Goal: Find contact information: Find contact information

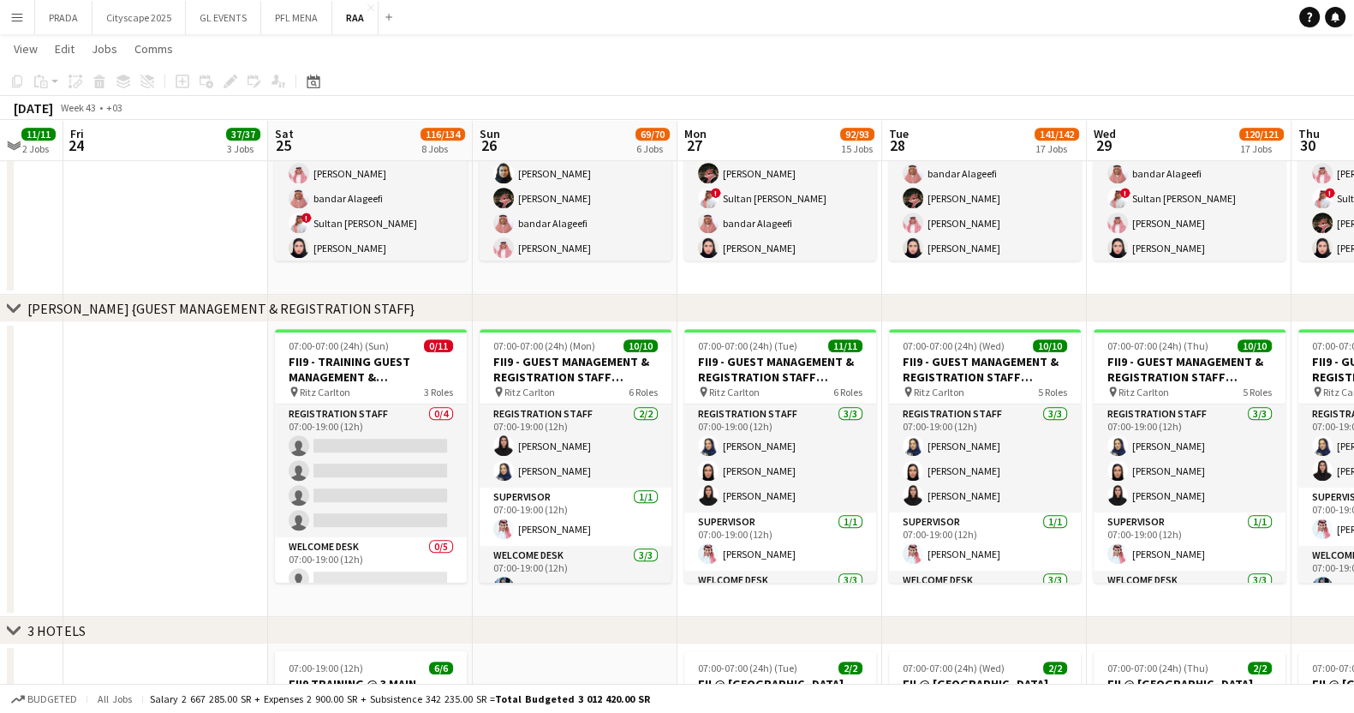
scroll to position [213, 0]
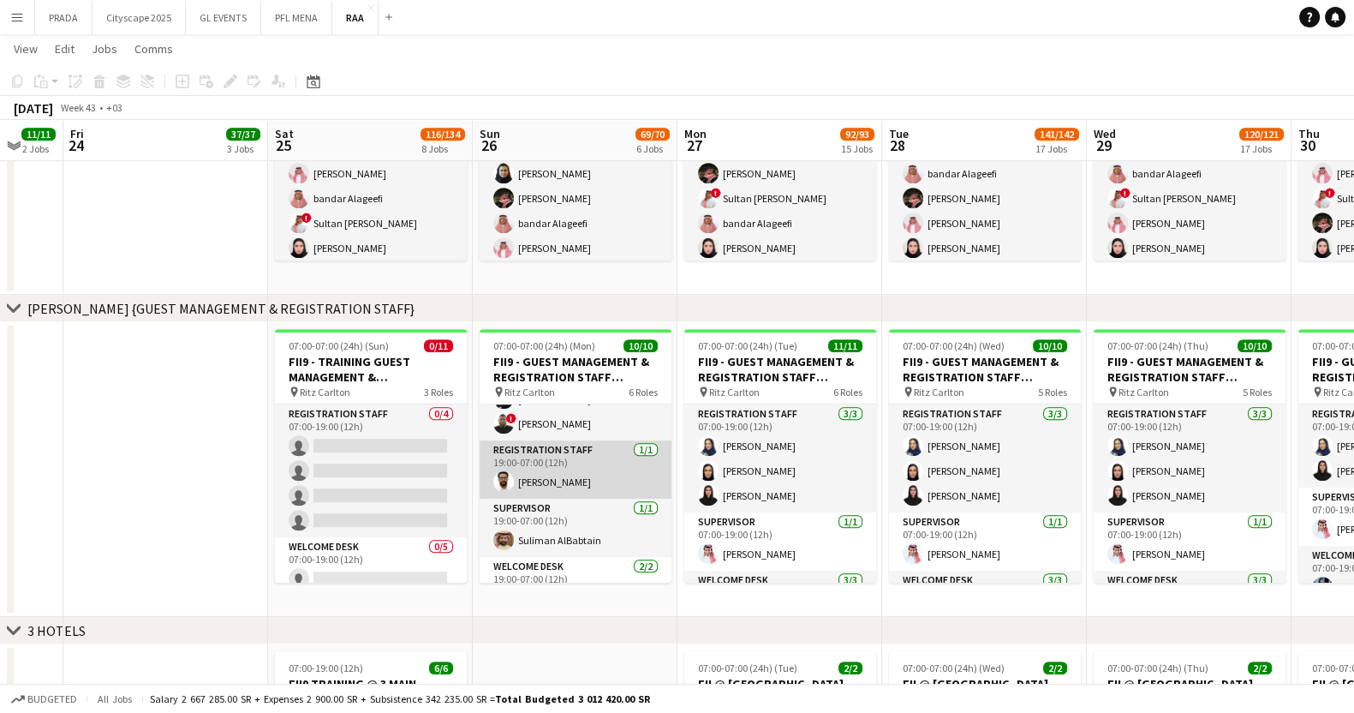
click at [579, 475] on app-card-role "Registration Staff [DATE] 19:00-07:00 (12h) [PERSON_NAME]" at bounding box center [576, 469] width 192 height 58
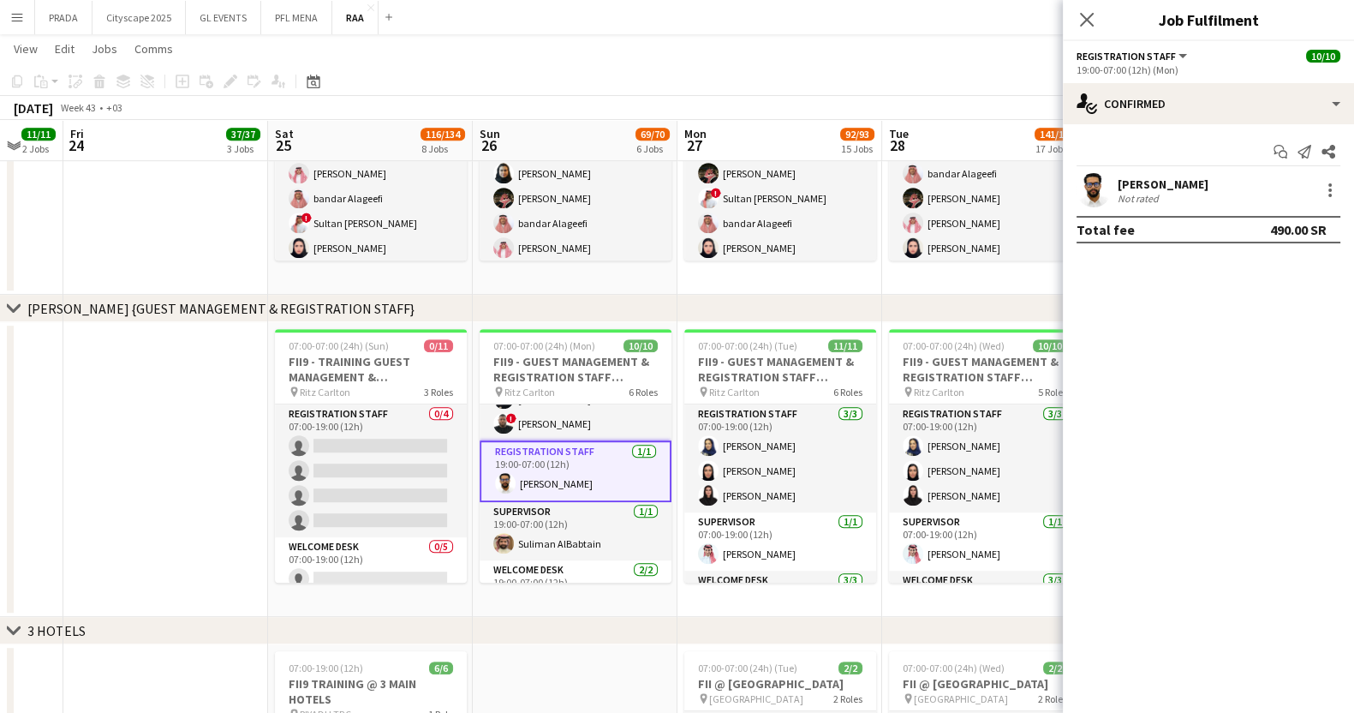
click at [1175, 189] on div "[PERSON_NAME]" at bounding box center [1163, 183] width 91 height 15
click at [1192, 177] on div "[PERSON_NAME]" at bounding box center [1163, 183] width 91 height 15
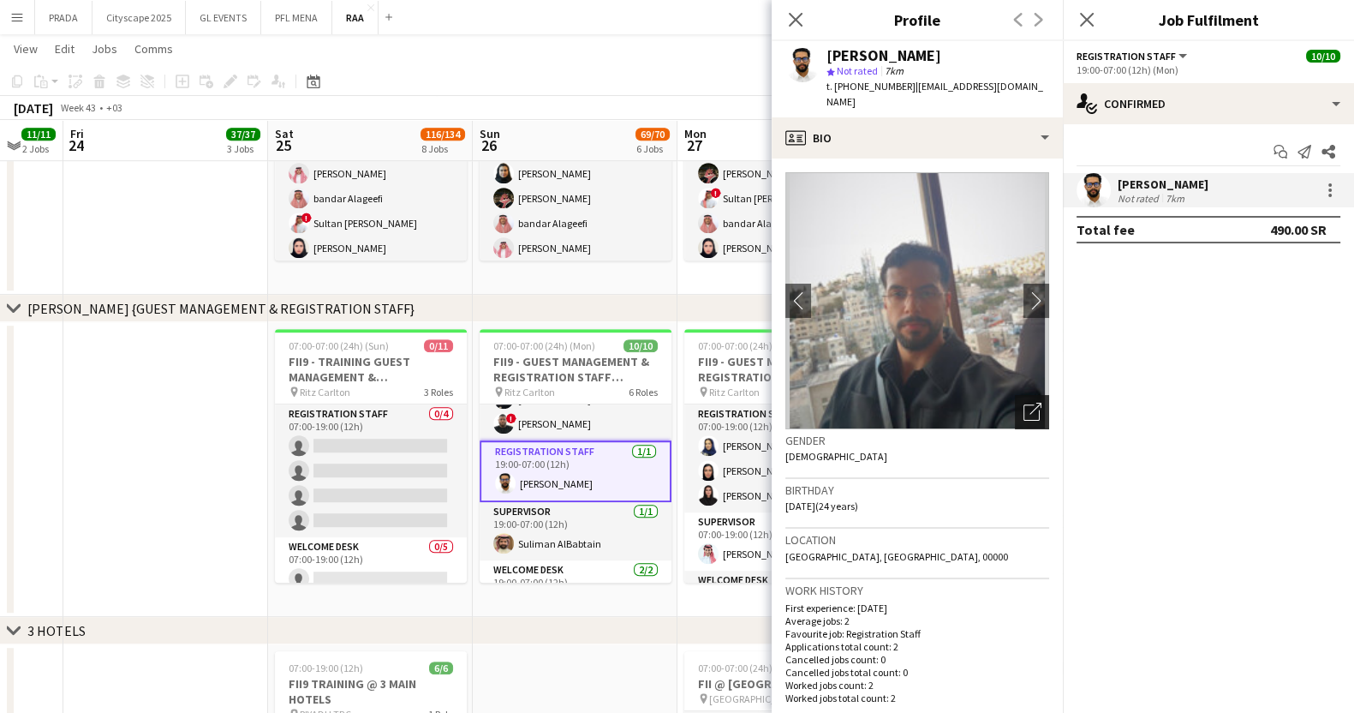
click at [1030, 403] on icon at bounding box center [1036, 409] width 12 height 12
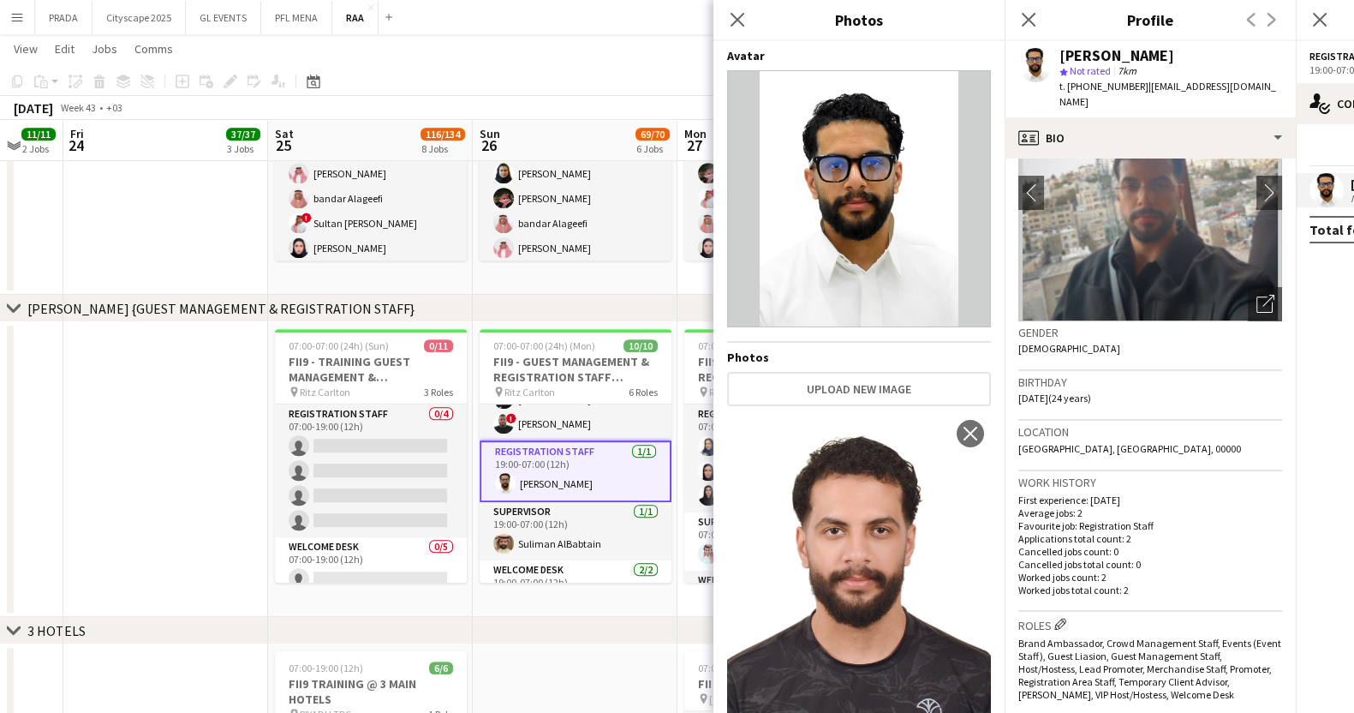
scroll to position [106, 0]
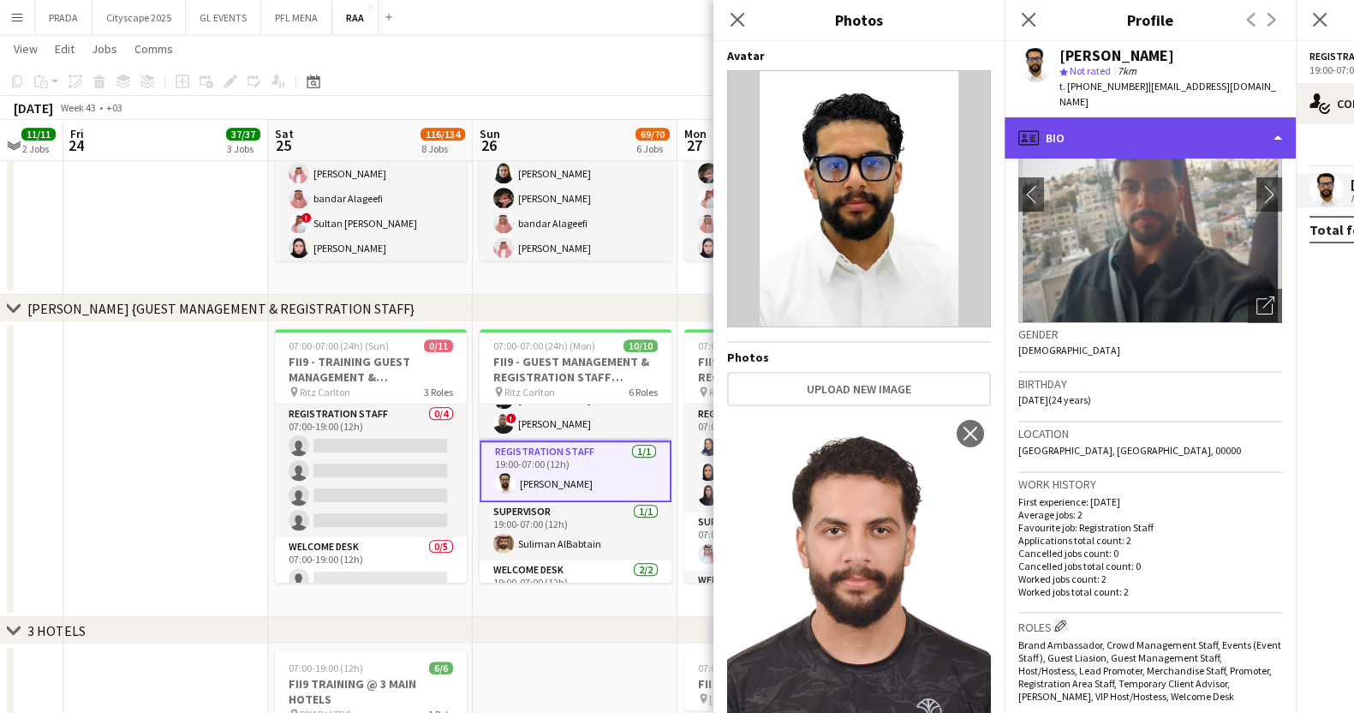
click at [1168, 117] on div "profile Bio" at bounding box center [1150, 137] width 291 height 41
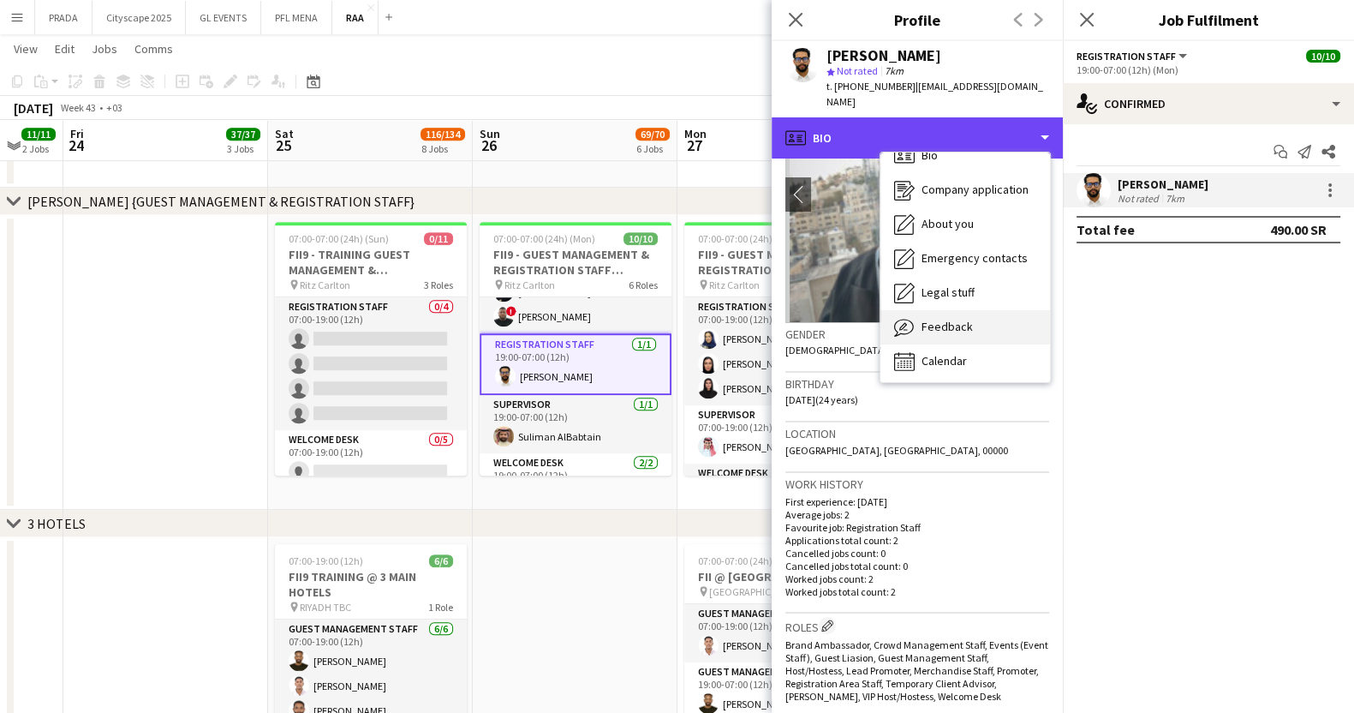
scroll to position [23, 0]
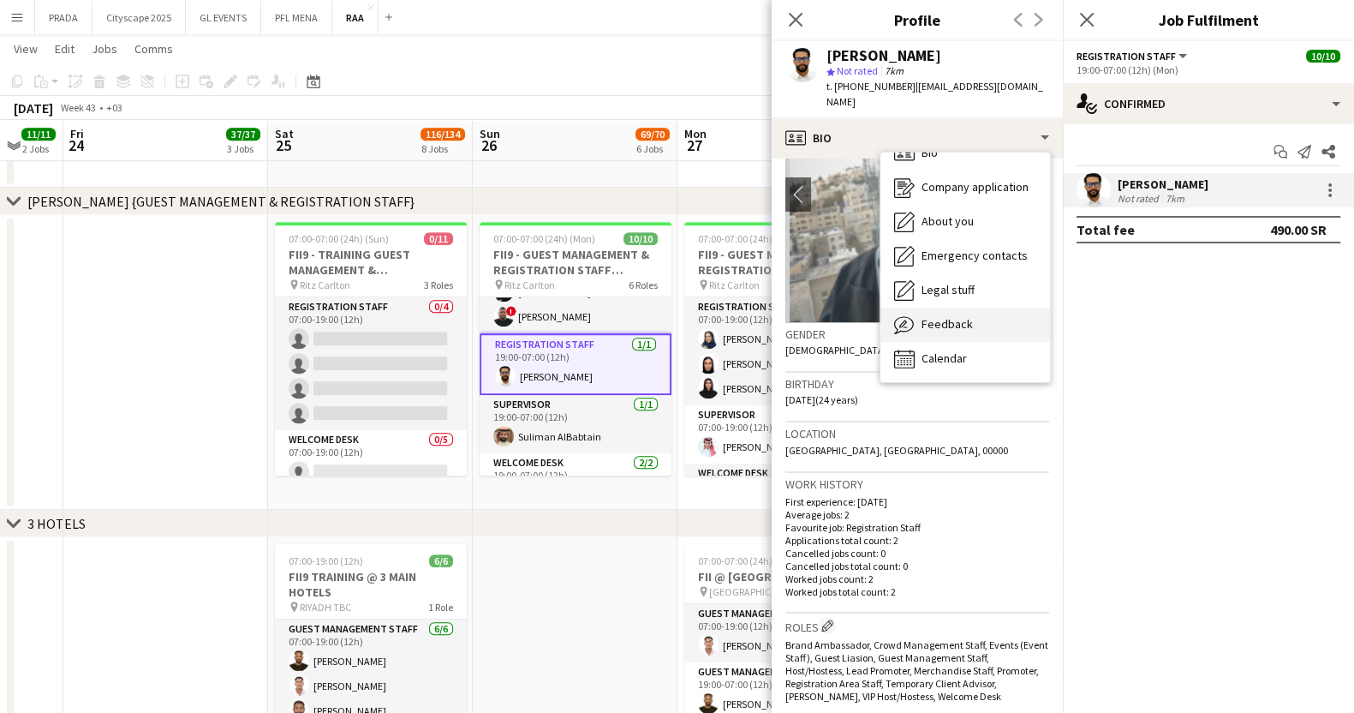
click at [978, 319] on div "Feedback Feedback" at bounding box center [966, 325] width 170 height 34
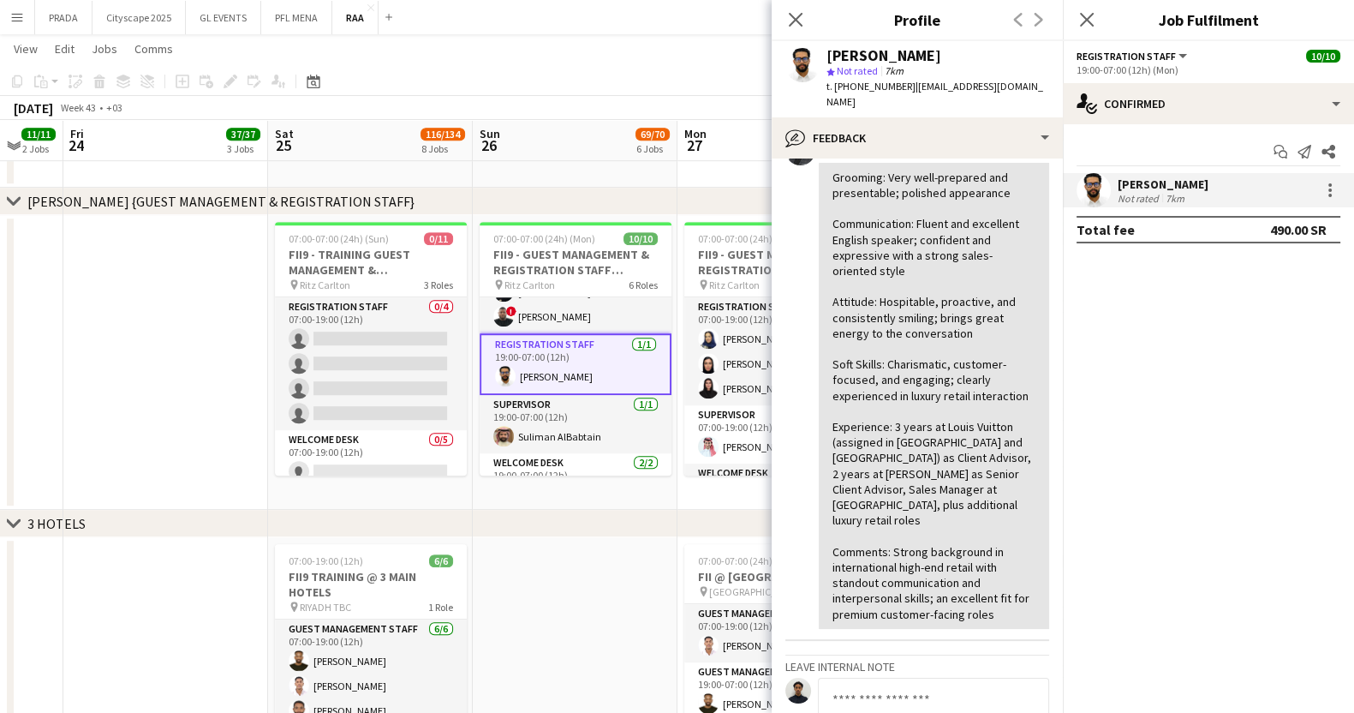
scroll to position [124, 0]
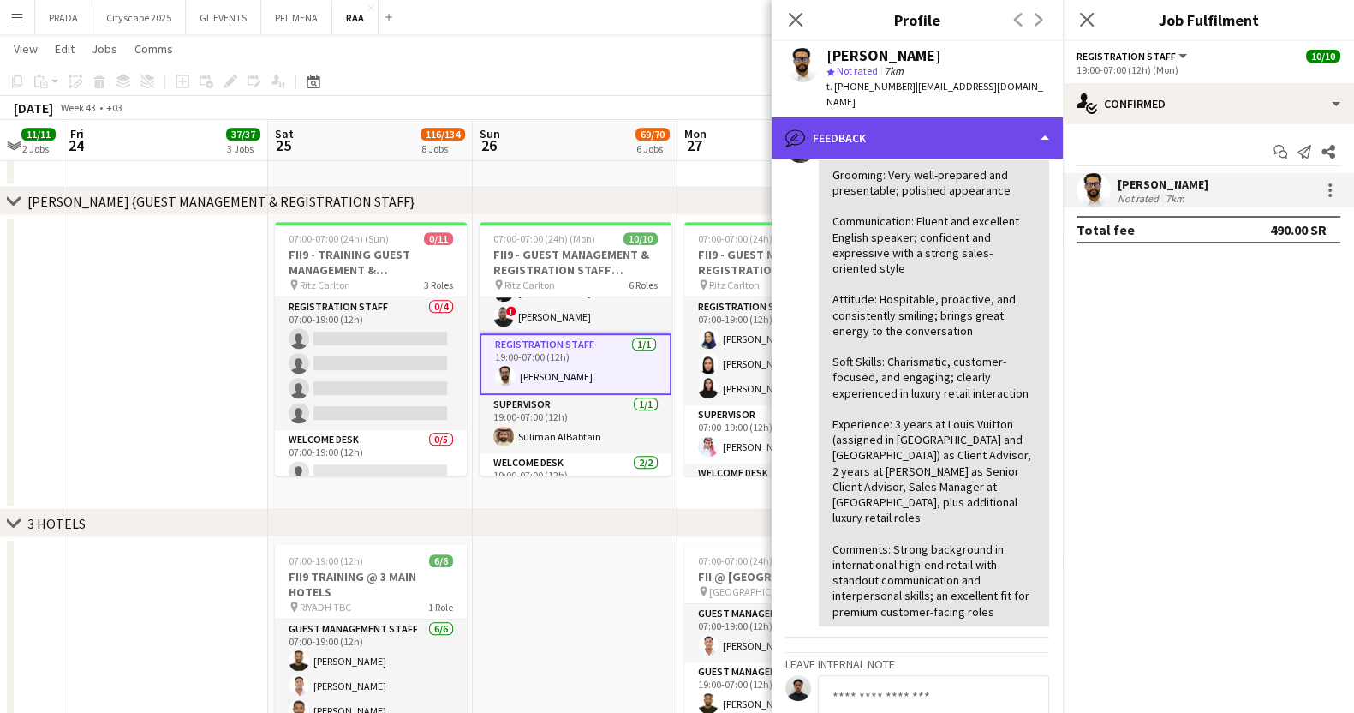
click at [911, 122] on div "bubble-pencil Feedback" at bounding box center [917, 137] width 291 height 41
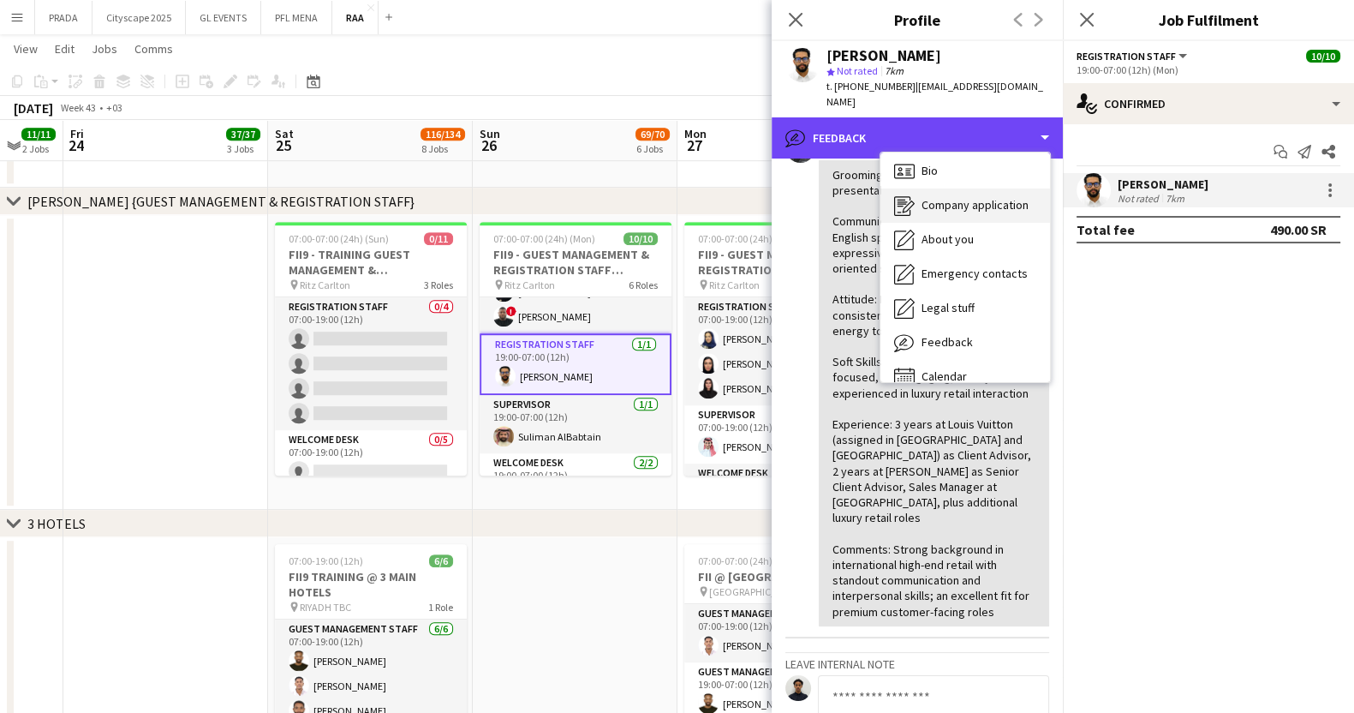
scroll to position [0, 0]
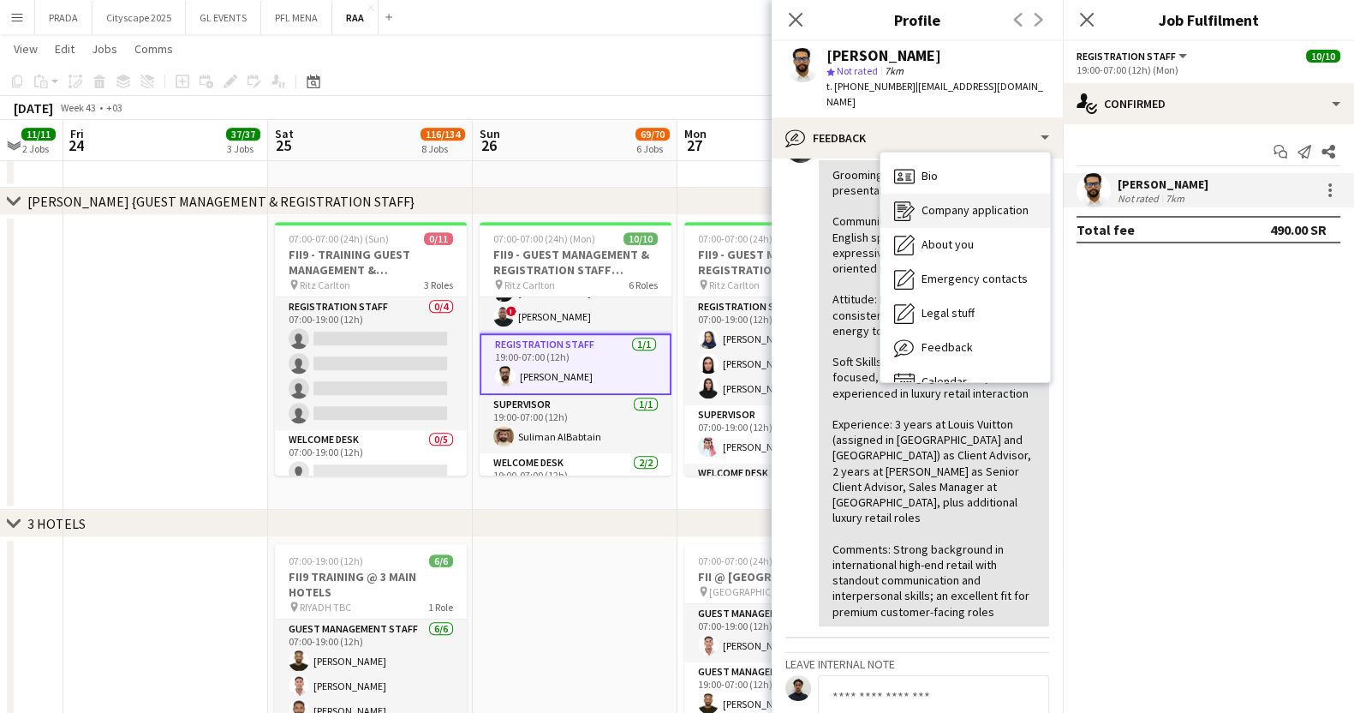
click at [964, 159] on div "Bio Bio" at bounding box center [966, 176] width 170 height 34
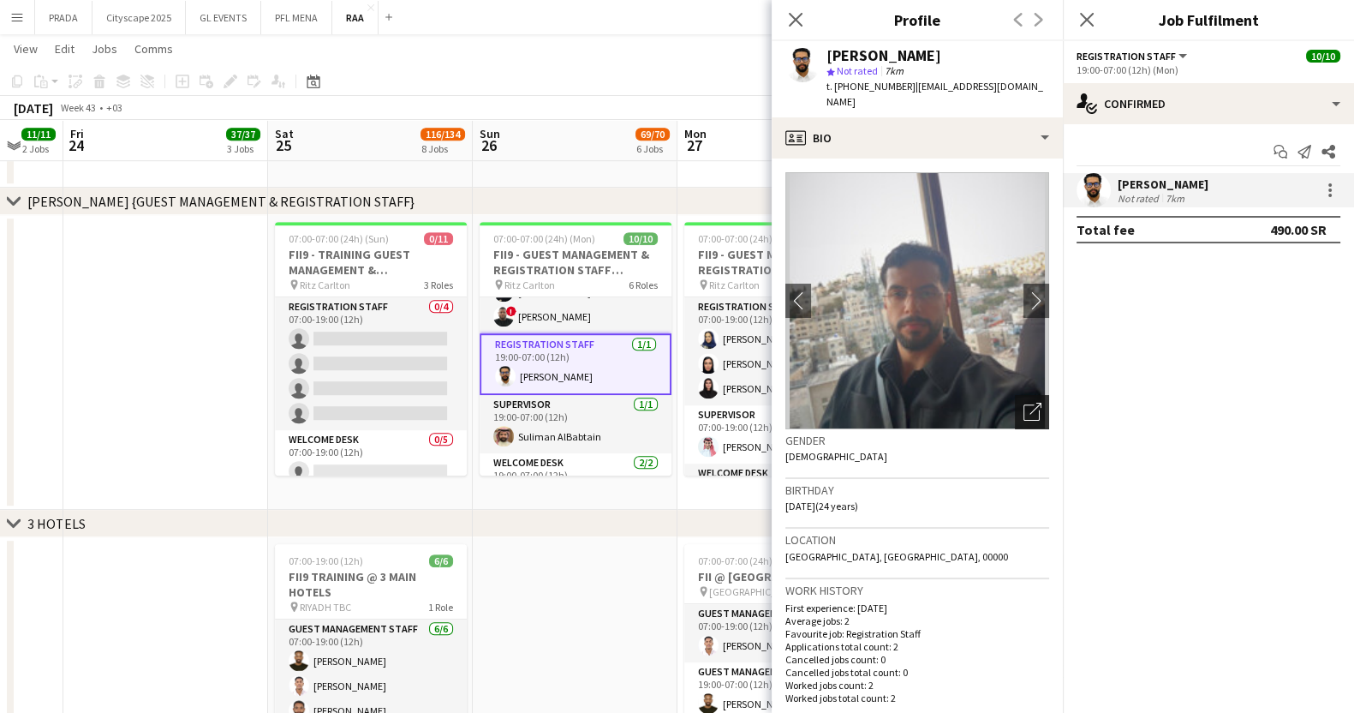
click at [1024, 403] on icon "Open photos pop-in" at bounding box center [1033, 412] width 18 height 18
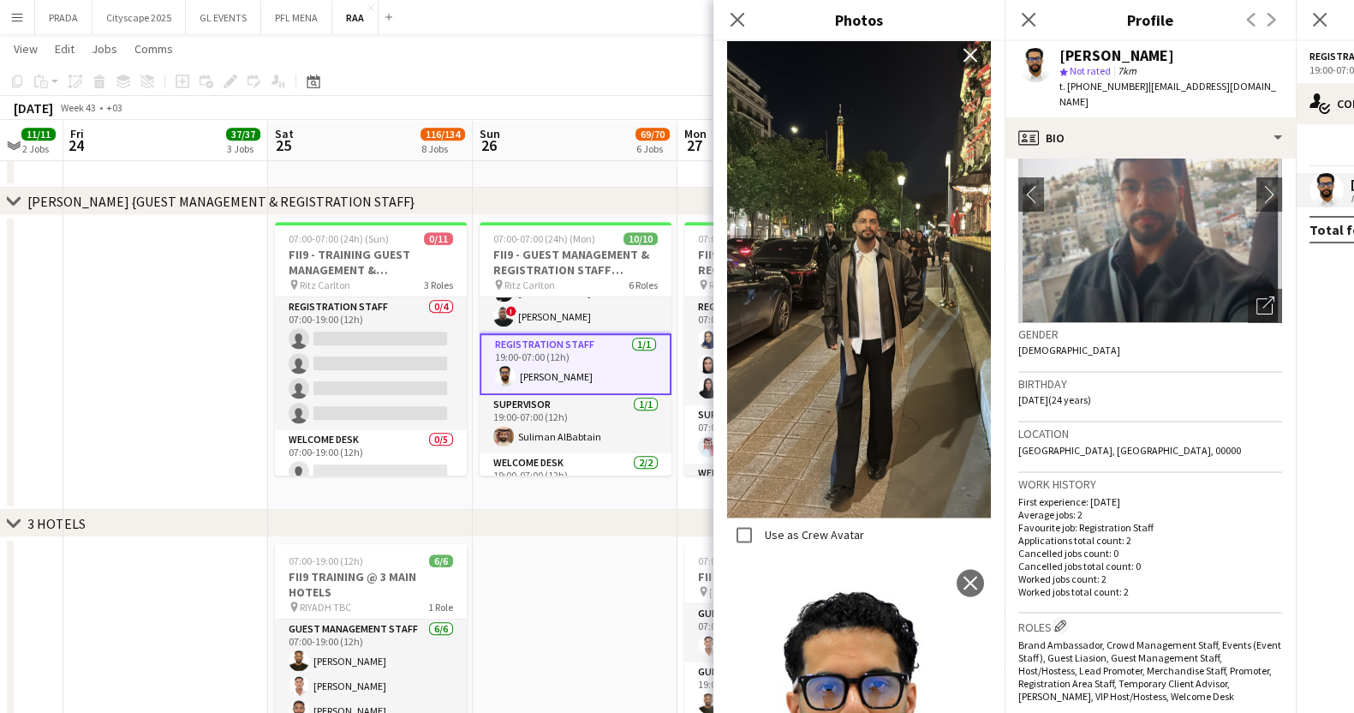
scroll to position [3493, 0]
click at [1200, 426] on h3 "Location" at bounding box center [1150, 433] width 264 height 15
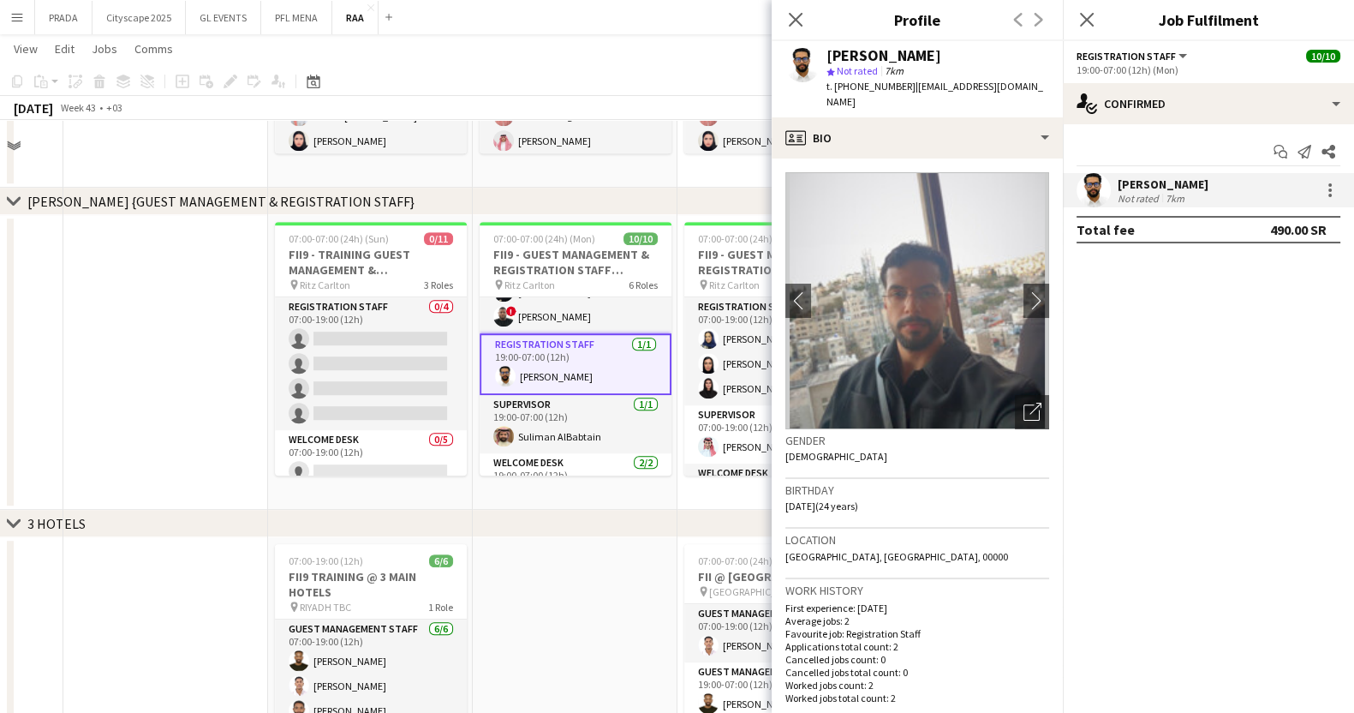
scroll to position [1237, 0]
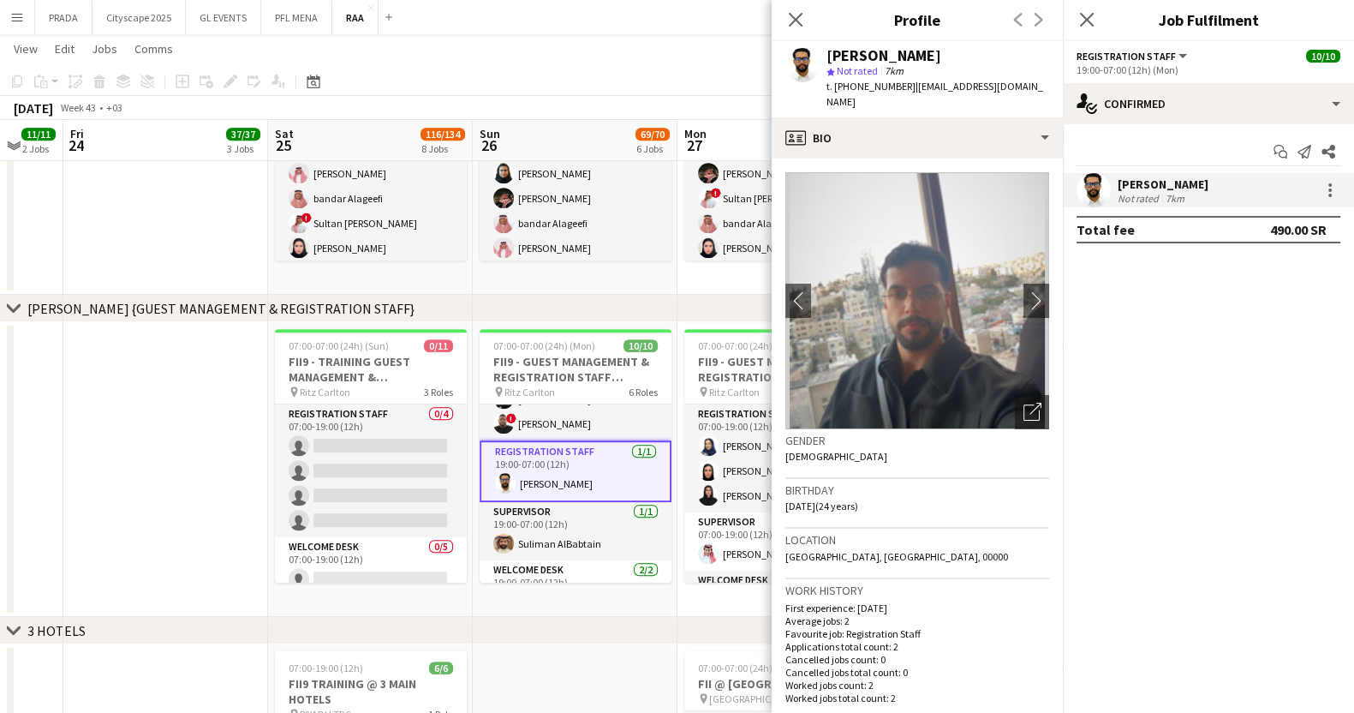
click at [875, 84] on span "t. [PHONE_NUMBER]" at bounding box center [871, 86] width 89 height 13
copy span "966566948870"
click at [992, 53] on div "[PERSON_NAME]" at bounding box center [938, 55] width 223 height 15
click at [1155, 138] on div "Start chat Send notification Share" at bounding box center [1209, 152] width 264 height 28
